Goal: Transaction & Acquisition: Obtain resource

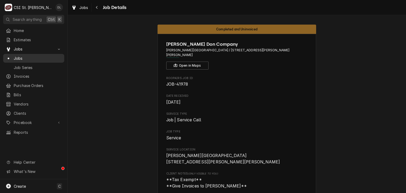
click at [27, 58] on span "Jobs" at bounding box center [38, 59] width 48 height 6
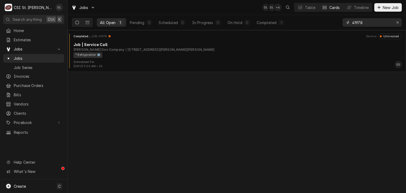
drag, startPoint x: 398, startPoint y: 22, endPoint x: 392, endPoint y: 22, distance: 5.8
click at [398, 22] on icon "Erase input" at bounding box center [398, 22] width 2 height 2
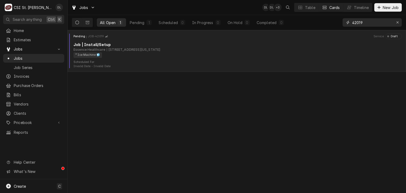
type input "42019"
click at [125, 50] on div "13736 Riverport Dr Ste 1100, Maryland Heights, MO 63043" at bounding box center [133, 49] width 53 height 5
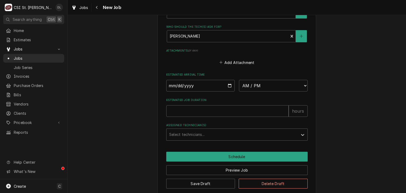
scroll to position [411, 0]
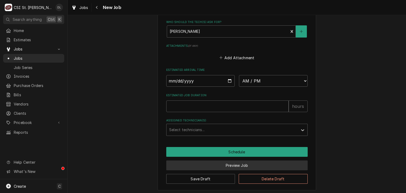
click at [236, 161] on button "Preview Job" at bounding box center [237, 166] width 142 height 10
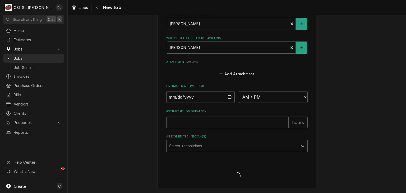
scroll to position [393, 0]
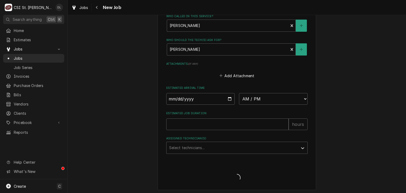
type textarea "x"
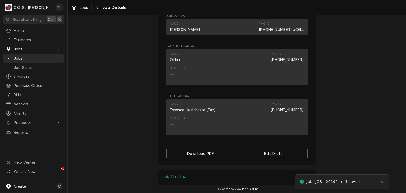
scroll to position [343, 0]
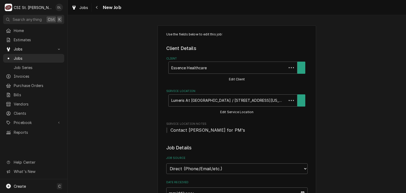
type textarea "x"
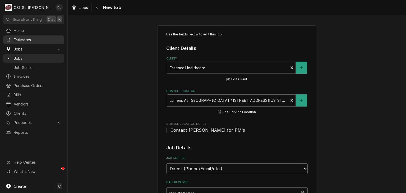
click at [16, 40] on span "Estimates" at bounding box center [38, 40] width 48 height 6
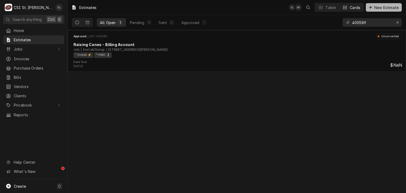
click at [370, 6] on icon "Dynamic Content Wrapper" at bounding box center [370, 8] width 3 height 4
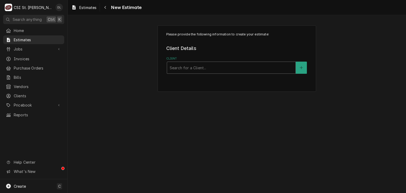
click at [224, 68] on div "Client" at bounding box center [231, 68] width 123 height 10
type input "LUMERIS"
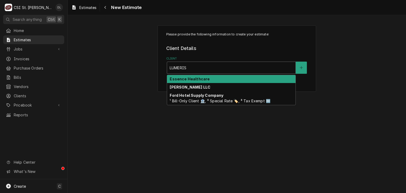
click at [211, 78] on div "Essence Healthcare" at bounding box center [231, 79] width 129 height 8
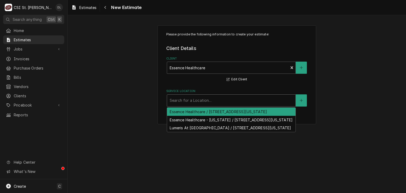
click at [227, 101] on div "Service Location" at bounding box center [231, 101] width 123 height 10
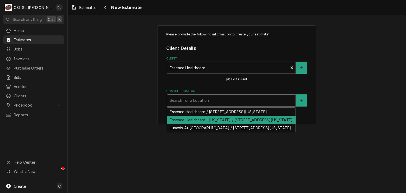
click at [329, 134] on div "Please provide the following information to create your estimate: Client Detail…" at bounding box center [237, 104] width 339 height 178
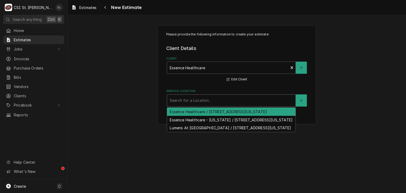
click at [199, 99] on div "Service Location" at bounding box center [231, 101] width 123 height 10
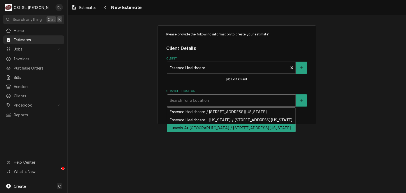
click at [217, 132] on div "Lumeris At Riverport / 13736 Riverport Dr Ste 1100, Maryland Heights, MO 63043" at bounding box center [231, 128] width 129 height 8
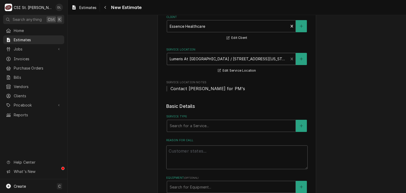
scroll to position [79, 0]
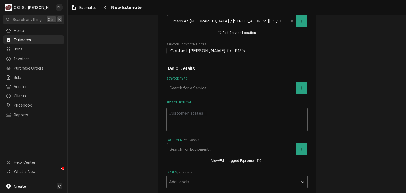
click at [215, 91] on div "Service Type" at bounding box center [231, 88] width 123 height 10
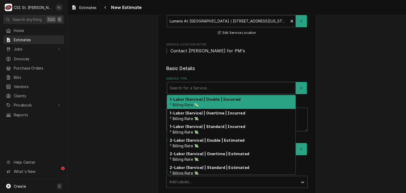
type textarea "x"
type input "I"
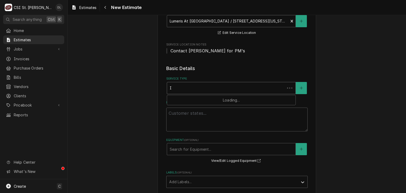
type textarea "x"
type input "IN"
type textarea "x"
type input "INS"
type textarea "x"
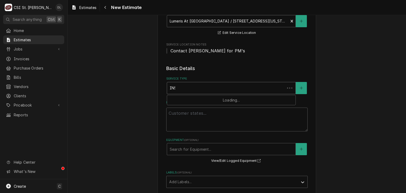
type input "INSTA"
type textarea "x"
type input "INSTAL"
type textarea "x"
type input "INSTALL"
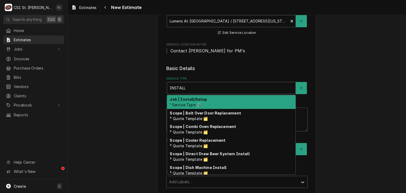
click at [212, 100] on div "Job | Install/Setup ¹ Service Type 🛠️" at bounding box center [231, 102] width 129 height 14
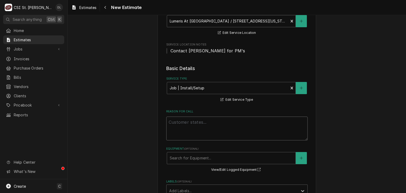
click at [208, 125] on textarea "Reason For Call" at bounding box center [237, 129] width 142 height 24
type textarea "x"
type textarea "q"
type textarea "x"
type textarea "qU"
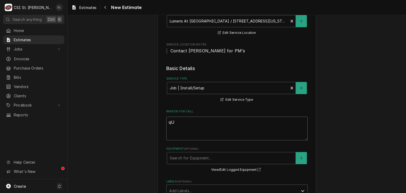
type textarea "x"
type textarea "qUO"
type textarea "x"
type textarea "qUOT"
type textarea "x"
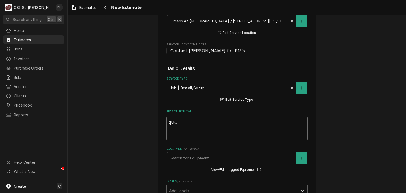
type textarea "qUOTE"
type textarea "x"
type textarea "qUOTE"
type textarea "x"
type textarea "qUOTE"
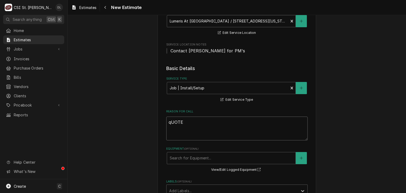
type textarea "x"
type textarea "qUOT"
type textarea "x"
type textarea "qUO"
type textarea "x"
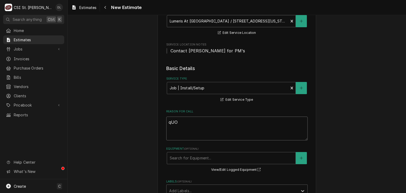
type textarea "qU"
type textarea "x"
type textarea "q"
type textarea "x"
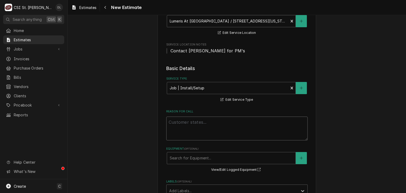
type textarea "Q"
type textarea "x"
type textarea "Qu"
type textarea "x"
type textarea "Quo"
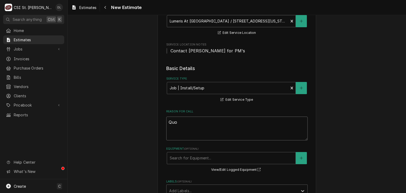
type textarea "x"
type textarea "Quot"
type textarea "x"
type textarea "Quot"
type textarea "x"
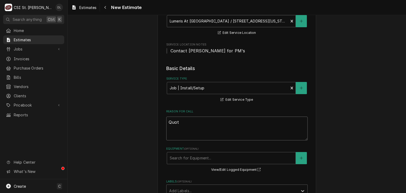
type textarea "Quot"
type textarea "x"
type textarea "Quote"
type textarea "x"
type textarea "Quote"
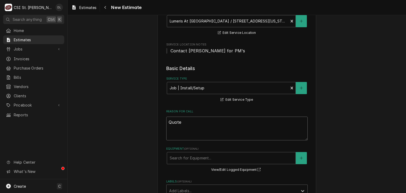
type textarea "x"
type textarea "Quote t"
type textarea "x"
type textarea "Quote to"
type textarea "x"
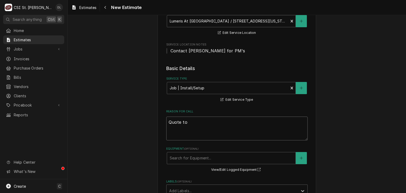
type textarea "Quote to"
type textarea "x"
type textarea "Quote to r"
type textarea "x"
type textarea "Quote to re"
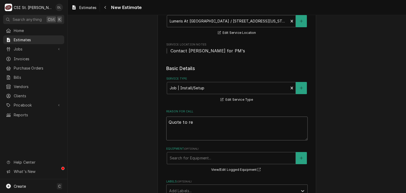
type textarea "x"
type textarea "Quote to rem"
type textarea "x"
type textarea "Quote to remo"
type textarea "x"
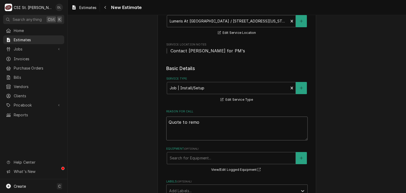
type textarea "Quote to remov"
type textarea "x"
type textarea "Quote to remove"
type textarea "x"
type textarea "Quote to remove"
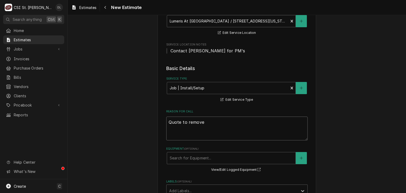
type textarea "x"
type textarea "Quote to remove i"
type textarea "x"
type textarea "Quote to remove ic"
type textarea "x"
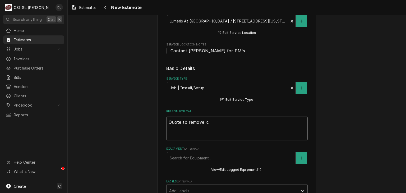
type textarea "Quote to remove ice"
type textarea "x"
type textarea "Quote to remove ice"
type textarea "x"
type textarea "Quote to remove ice ma"
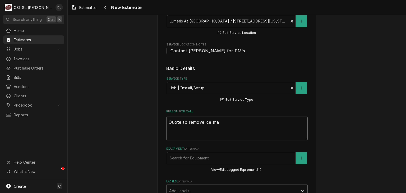
type textarea "x"
type textarea "Quote to remove ice mac"
type textarea "x"
type textarea "Quote to remove ice mach"
type textarea "x"
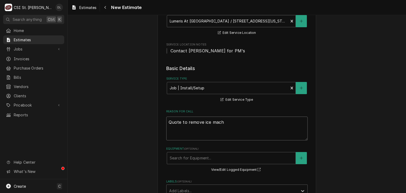
type textarea "Quote to remove ice machi"
type textarea "x"
type textarea "Quote to remove ice machin"
type textarea "x"
type textarea "Quote to remove ice machine"
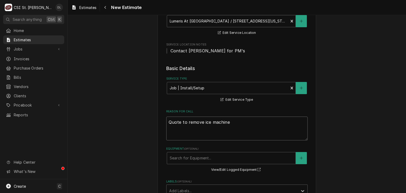
type textarea "x"
type textarea "Quote to remove ice machine"
type textarea "x"
type textarea "Quote to remove ice machine a"
type textarea "x"
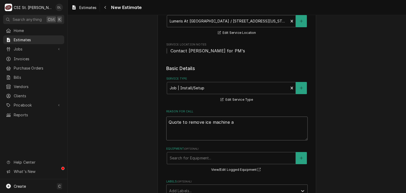
type textarea "Quote to remove ice machine an"
type textarea "x"
type textarea "Quote to remove ice machine and"
type textarea "x"
type textarea "Quote to remove ice machine and"
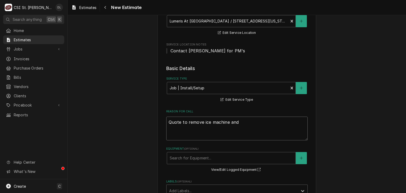
type textarea "x"
type textarea "Quote to remove ice machine and i"
type textarea "x"
type textarea "Quote to remove ice machine and in"
type textarea "x"
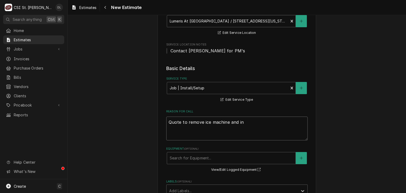
type textarea "Quote to remove ice machine and ins"
type textarea "x"
type textarea "Quote to remove ice machine and insta"
type textarea "x"
type textarea "Quote to remove ice machine and instal"
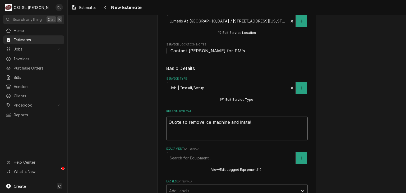
type textarea "x"
type textarea "Quote to remove ice machine and install"
type textarea "x"
type textarea "Quote to remove ice machine and install"
type textarea "x"
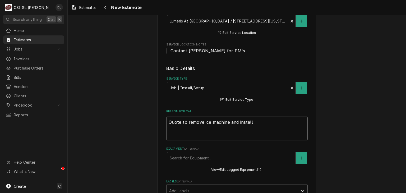
type textarea "Quote to remove ice machine and install n"
type textarea "x"
type textarea "Quote to remove ice machine and install ne"
type textarea "x"
type textarea "Quote to remove ice machine and install new"
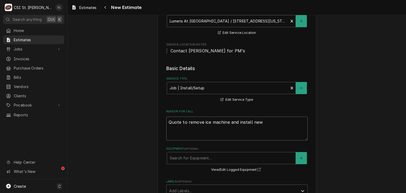
type textarea "x"
type textarea "Quote to remove ice machine and install new"
type textarea "x"
type textarea "Quote to remove ice machine and install new ic"
type textarea "x"
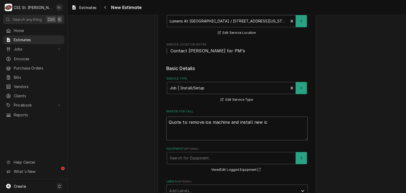
type textarea "Quote to remove ice machine and install new ice"
type textarea "x"
type textarea "Quote to remove ice machine and install new ice"
type textarea "x"
type textarea "Quote to remove ice machine and install new ice m"
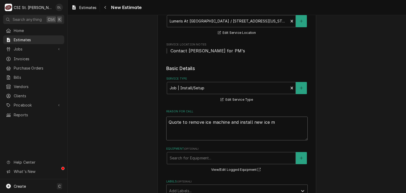
type textarea "x"
type textarea "Quote to remove ice machine and install new ice ma"
type textarea "x"
type textarea "Quote to remove ice machine and install new ice mac"
type textarea "x"
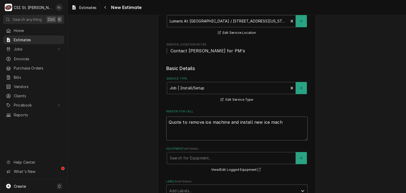
type textarea "Quote to remove ice machine and install new ice machi"
type textarea "x"
type textarea "Quote to remove ice machine and install new ice machin"
type textarea "x"
type textarea "Quote to remove ice machine and install new ice machine"
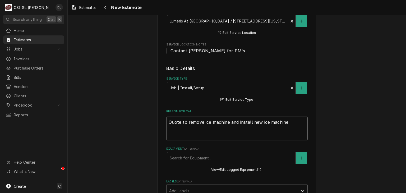
type textarea "x"
type textarea "Quote to remove ice machine and install new ice machine,"
type textarea "x"
type textarea "Quote to remove ice machine and install new ice machine,"
type textarea "x"
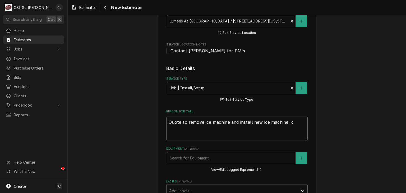
type textarea "Quote to remove ice machine and install new ice machine, cl"
type textarea "x"
type textarea "Quote to remove ice machine and install new ice machine, cle"
type textarea "x"
type textarea "Quote to remove ice machine and install new ice machine, clean"
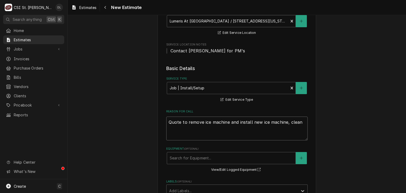
type textarea "x"
type textarea "Quote to remove ice machine and install new ice machine, clean"
type textarea "x"
type textarea "Quote to remove ice machine and install new ice machine, clean o"
type textarea "x"
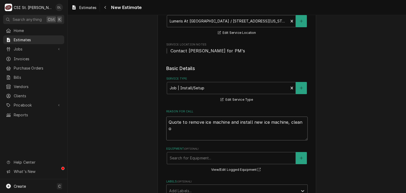
type textarea "Quote to remove ice machine and install new ice machine, clean on"
type textarea "x"
type textarea "Quote to remove ice machine and install new ice machine, clean onc"
type textarea "x"
type textarea "Quote to remove ice machine and install new ice machine, clean once"
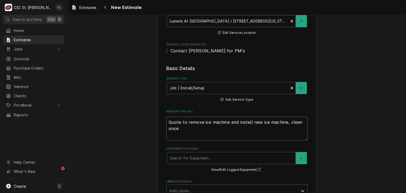
type textarea "x"
type textarea "Quote to remove ice machine and install new ice machine, clean once"
type textarea "x"
type textarea "Quote to remove ice machine and install new ice machine, clean once i"
type textarea "x"
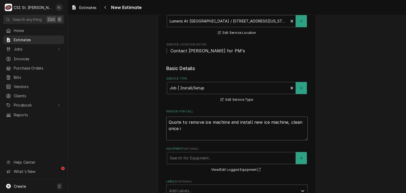
type textarea "Quote to remove ice machine and install new ice machine, clean once in"
type textarea "x"
type textarea "Quote to remove ice machine and install new ice machine, clean once inst"
type textarea "x"
type textarea "Quote to remove ice machine and install new ice machine, clean once insta"
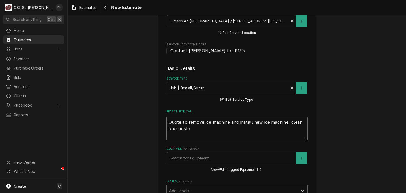
type textarea "x"
type textarea "Quote to remove ice machine and install new ice machine, clean once instal"
type textarea "x"
type textarea "Quote to remove ice machine and install new ice machine, clean once install"
type textarea "x"
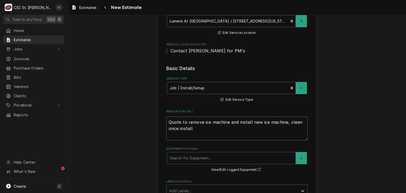
type textarea "Quote to remove ice machine and install new ice machine, clean once installe"
type textarea "x"
type textarea "Quote to remove ice machine and install new ice machine, clean once installed"
type textarea "x"
type textarea "Quote to remove ice machine and install new ice machine, clean once installed."
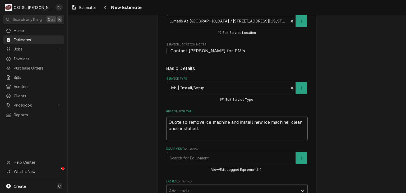
type textarea "x"
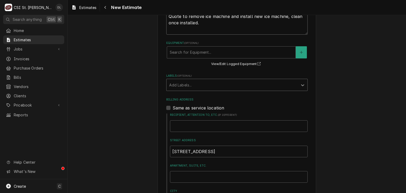
type textarea "Quote to remove ice machine and install new ice machine, clean once installed."
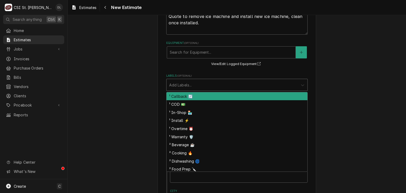
drag, startPoint x: 302, startPoint y: 85, endPoint x: 300, endPoint y: 85, distance: 3.0
click at [302, 85] on icon "Labels" at bounding box center [302, 85] width 5 height 5
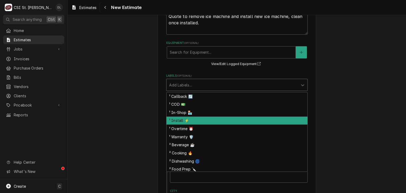
click at [184, 120] on div "¹ Install ⚡️" at bounding box center [237, 121] width 141 height 8
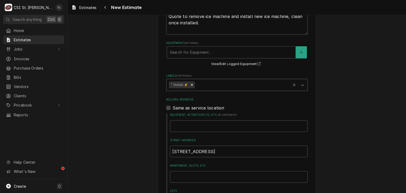
click at [204, 87] on div "Labels" at bounding box center [242, 85] width 92 height 10
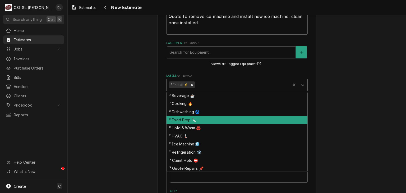
scroll to position [42, 0]
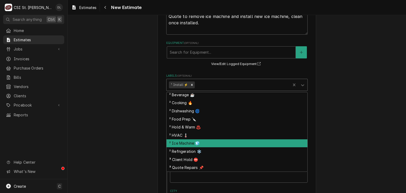
click at [194, 142] on div "² Ice Machine 🧊" at bounding box center [237, 143] width 141 height 8
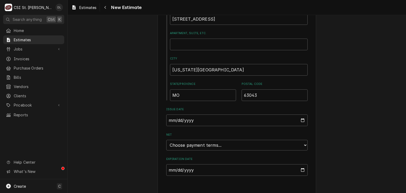
scroll to position [322, 0]
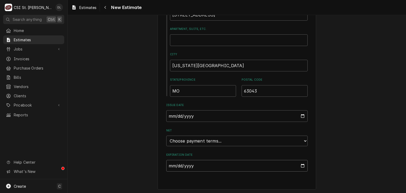
click at [298, 167] on input "Expiration Date" at bounding box center [237, 166] width 142 height 12
click at [299, 164] on input "Expiration Date" at bounding box center [237, 166] width 142 height 12
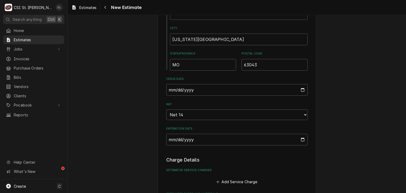
type textarea "x"
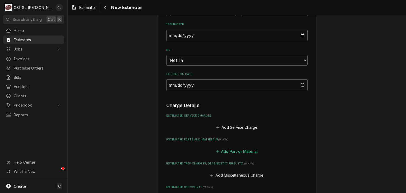
scroll to position [404, 0]
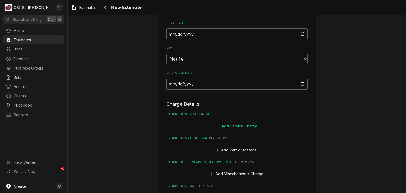
click at [216, 125] on icon "Estimated Service Charges" at bounding box center [217, 126] width 3 height 4
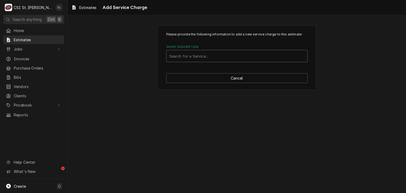
click at [200, 58] on div "Short Description" at bounding box center [237, 56] width 136 height 10
type input "ice machine"
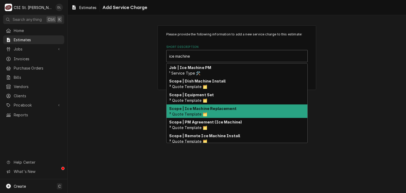
click at [208, 108] on strong "Scope | Ice Machine Replacement" at bounding box center [202, 108] width 67 height 4
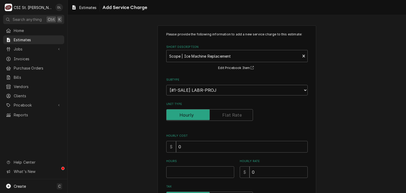
type textarea "x"
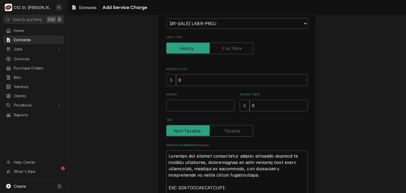
scroll to position [79, 0]
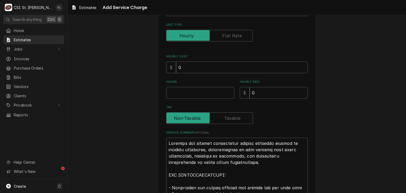
click at [234, 34] on label "Unit Type" at bounding box center [209, 36] width 87 height 12
click at [234, 34] on input "Unit Type" at bounding box center [210, 36] width 82 height 12
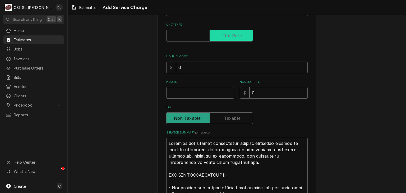
checkbox input "true"
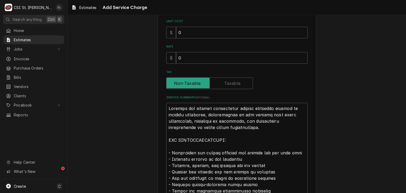
scroll to position [159, 0]
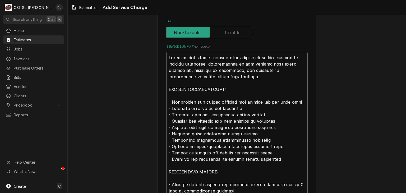
click at [232, 77] on textarea "Service Summary ( optional )" at bounding box center [237, 146] width 142 height 189
drag, startPoint x: 231, startPoint y: 69, endPoint x: 165, endPoint y: 68, distance: 66.2
click at [166, 68] on textarea "Service Summary ( optional )" at bounding box center [237, 146] width 142 height 189
type textarea "x"
type textarea "Complete ice machine replacement service including removal of existing equipmen…"
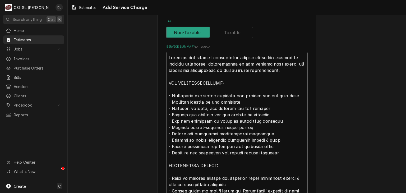
type textarea "x"
type textarea "Complete ice machine replacement service including removal of existing equipmen…"
type textarea "x"
type textarea "Complete ice machine replacement service including removal of existing equipmen…"
type textarea "x"
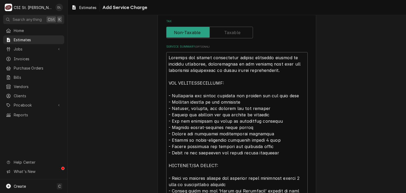
type textarea "Complete ice machine replacement service including removal of existing equipmen…"
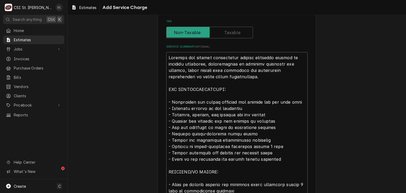
click at [235, 70] on textarea "Service Summary ( optional )" at bounding box center [237, 146] width 142 height 189
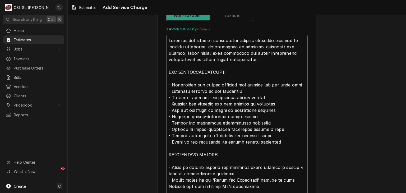
scroll to position [185, 0]
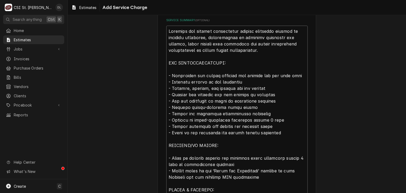
drag, startPoint x: 251, startPoint y: 42, endPoint x: 237, endPoint y: 42, distance: 14.0
click at [237, 44] on textarea "Service Summary ( optional )" at bounding box center [237, 120] width 142 height 189
drag, startPoint x: 295, startPoint y: 74, endPoint x: 263, endPoint y: 74, distance: 32.3
click at [263, 74] on textarea "Service Summary ( optional )" at bounding box center [237, 120] width 142 height 189
click at [276, 75] on textarea "Service Summary ( optional )" at bounding box center [237, 120] width 142 height 189
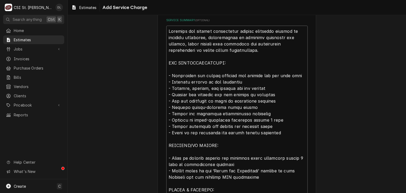
drag, startPoint x: 277, startPoint y: 74, endPoint x: 263, endPoint y: 75, distance: 14.0
click at [262, 75] on textarea "Service Summary ( optional )" at bounding box center [237, 120] width 142 height 189
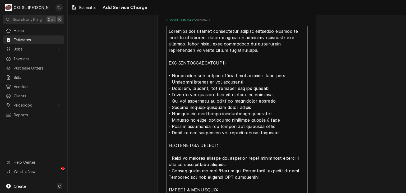
drag, startPoint x: 268, startPoint y: 88, endPoint x: 165, endPoint y: 87, distance: 103.2
click at [166, 87] on textarea "Service Summary ( optional )" at bounding box center [237, 120] width 142 height 189
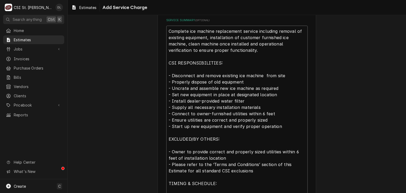
drag, startPoint x: 278, startPoint y: 89, endPoint x: 167, endPoint y: 89, distance: 110.9
click at [167, 90] on textarea "Complete ice machine replacement service including removal of existing equipmen…" at bounding box center [237, 117] width 142 height 183
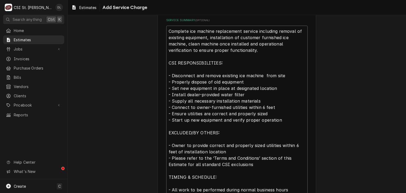
drag, startPoint x: 245, startPoint y: 94, endPoint x: 169, endPoint y: 90, distance: 76.1
click at [166, 93] on textarea "Complete ice machine replacement service including removal of existing equipmen…" at bounding box center [237, 114] width 142 height 176
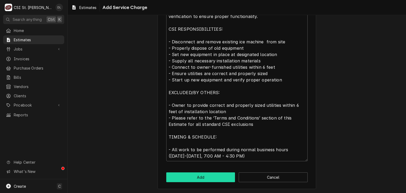
click at [204, 178] on button "Add" at bounding box center [200, 178] width 69 height 10
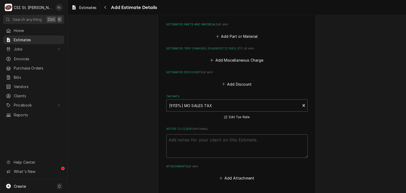
scroll to position [689, 0]
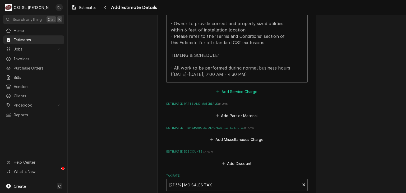
click at [217, 91] on icon "Estimated Service Charges" at bounding box center [217, 92] width 3 height 4
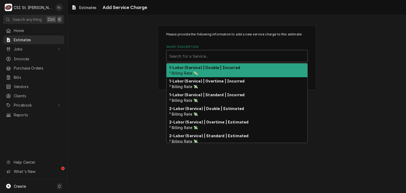
click at [211, 53] on div "Short Description" at bounding box center [237, 56] width 136 height 10
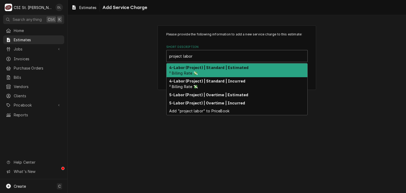
click at [207, 65] on strong "4-Labor (Project) | Standard | Estimated" at bounding box center [208, 67] width 79 height 4
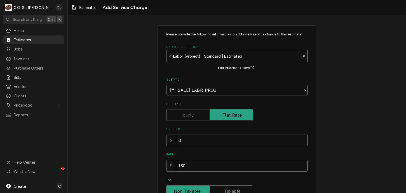
click at [196, 166] on input "130" at bounding box center [242, 166] width 132 height 12
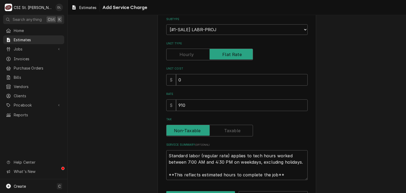
scroll to position [79, 0]
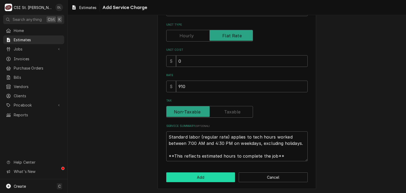
click at [202, 175] on button "Add" at bounding box center [200, 178] width 69 height 10
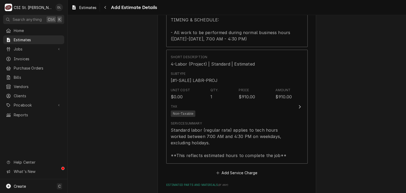
scroll to position [804, 0]
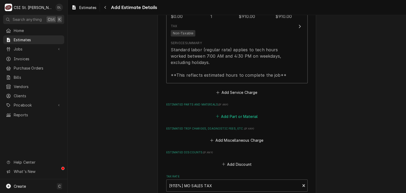
click at [216, 115] on icon "Estimated Parts and Materials" at bounding box center [217, 117] width 3 height 4
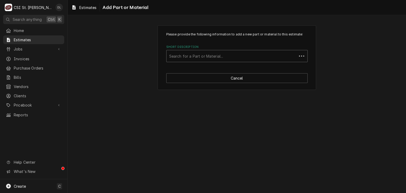
click at [203, 55] on div "Short Description" at bounding box center [231, 56] width 125 height 10
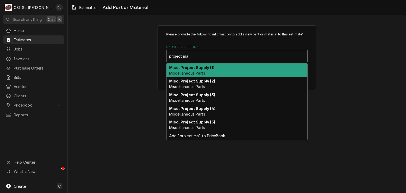
click at [202, 68] on strong "Misc. Project Supply (1)" at bounding box center [191, 67] width 45 height 4
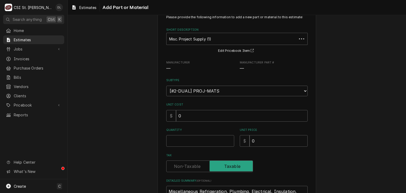
scroll to position [26, 0]
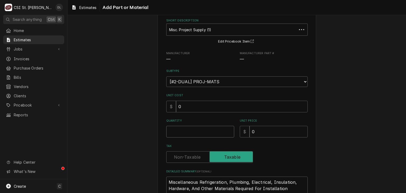
click at [216, 134] on input "Quantity" at bounding box center [200, 132] width 68 height 12
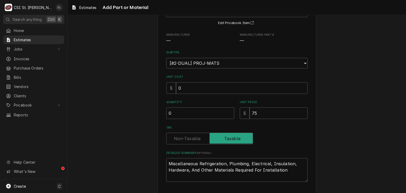
scroll to position [65, 0]
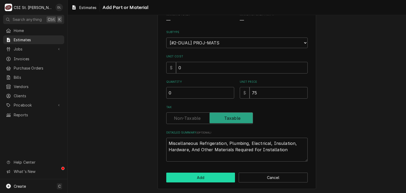
click at [203, 174] on button "Add" at bounding box center [200, 178] width 69 height 10
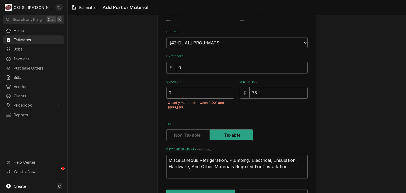
click at [189, 87] on input "0" at bounding box center [200, 93] width 68 height 12
drag, startPoint x: 163, startPoint y: 89, endPoint x: 134, endPoint y: 84, distance: 29.4
click at [134, 85] on div "Please provide the following information to add a new part or material to this …" at bounding box center [237, 83] width 339 height 256
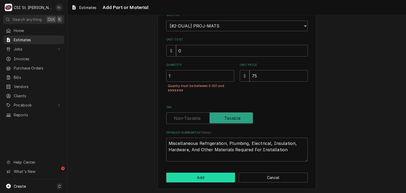
click at [204, 176] on button "Add" at bounding box center [200, 178] width 69 height 10
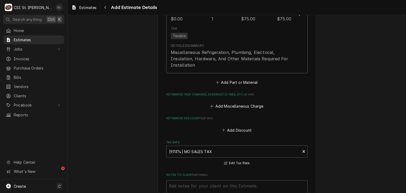
scroll to position [990, 0]
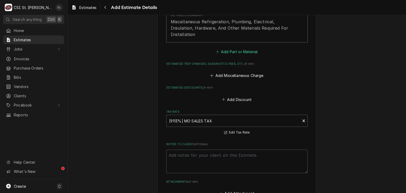
click at [216, 50] on icon "Estimated Parts and Materials" at bounding box center [217, 52] width 3 height 4
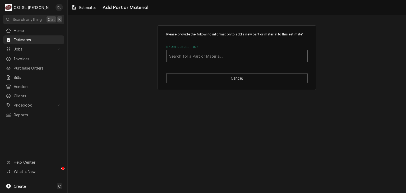
click at [216, 53] on div "Short Description" at bounding box center [237, 56] width 136 height 10
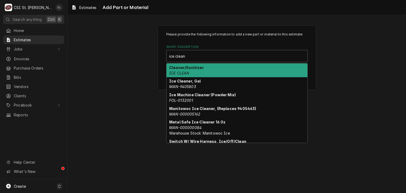
click at [191, 70] on div "Cleaner/Sanitizer ICE CLEAN" at bounding box center [237, 71] width 141 height 14
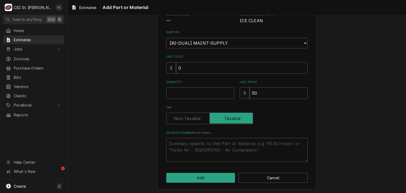
scroll to position [65, 0]
click at [203, 92] on input "Quantity" at bounding box center [200, 93] width 68 height 12
click at [200, 178] on button "Add" at bounding box center [200, 178] width 69 height 10
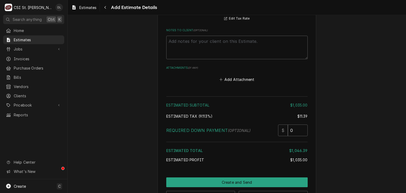
scroll to position [1212, 0]
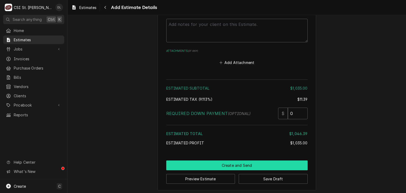
click at [247, 164] on button "Create and Send" at bounding box center [237, 166] width 142 height 10
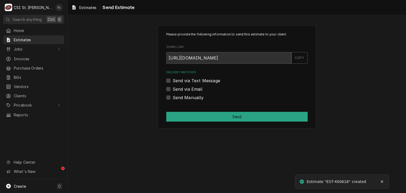
click at [173, 91] on label "Send via Email" at bounding box center [188, 89] width 30 height 6
click at [173, 91] on input "Send via Email" at bounding box center [244, 92] width 142 height 12
checkbox input "true"
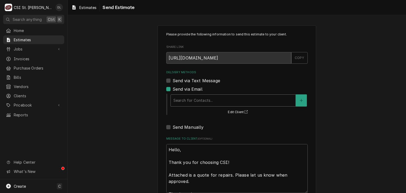
click at [225, 102] on div "Delivery Methods" at bounding box center [234, 101] width 120 height 10
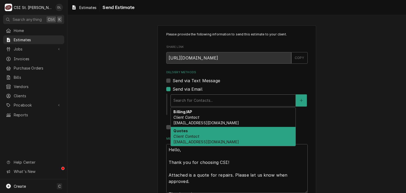
click at [207, 134] on div "Quotes Client Contact sdoyle@lumeris.com" at bounding box center [233, 136] width 125 height 19
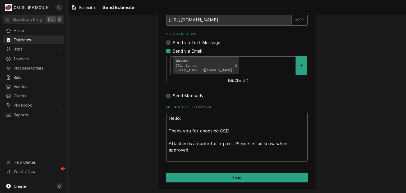
scroll to position [39, 0]
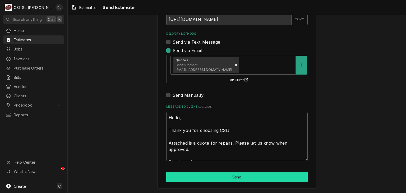
click at [239, 175] on button "Send" at bounding box center [237, 177] width 142 height 10
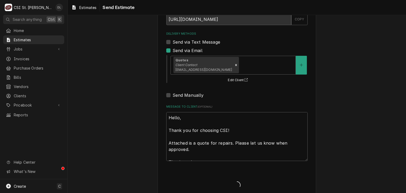
type textarea "x"
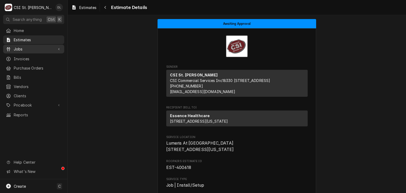
click at [22, 49] on span "Jobs" at bounding box center [34, 49] width 40 height 6
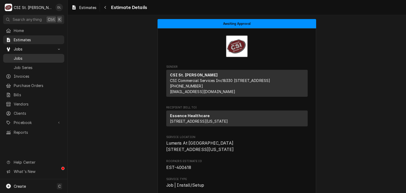
click at [23, 58] on span "Jobs" at bounding box center [38, 59] width 48 height 6
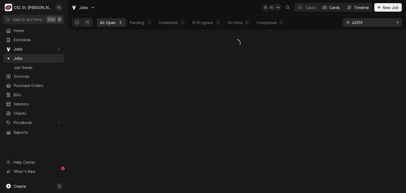
drag, startPoint x: 374, startPoint y: 19, endPoint x: 352, endPoint y: 8, distance: 24.5
click at [353, 10] on div "Jobs DL DL + 4 Table Cards Timeline New Job All Open 1 Pending 1 Scheduled 0 In…" at bounding box center [237, 15] width 339 height 30
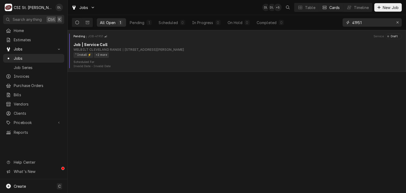
type input "41951"
click at [188, 45] on div "Job | Service Call" at bounding box center [238, 45] width 329 height 6
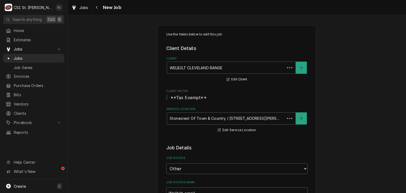
type textarea "x"
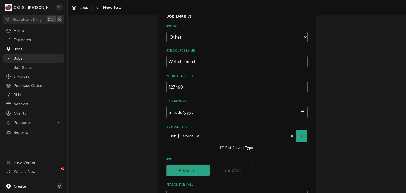
scroll to position [129, 0]
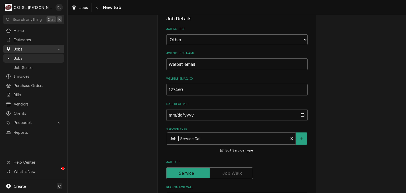
click at [25, 47] on span "Jobs" at bounding box center [34, 49] width 40 height 6
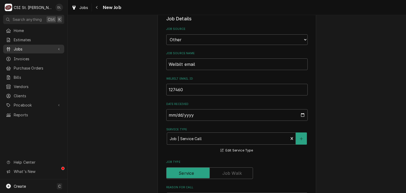
click at [25, 48] on span "Jobs" at bounding box center [34, 49] width 40 height 6
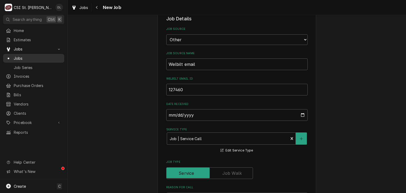
click at [26, 56] on span "Jobs" at bounding box center [38, 59] width 48 height 6
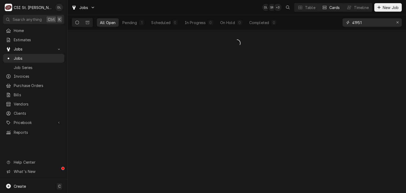
click at [379, 22] on input "41951" at bounding box center [372, 22] width 40 height 8
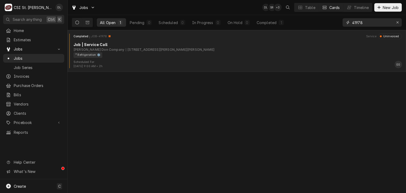
type input "41978"
click at [164, 47] on div "Job | Service Call" at bounding box center [238, 45] width 329 height 6
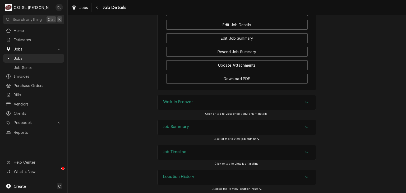
scroll to position [562, 0]
